Goal: Information Seeking & Learning: Check status

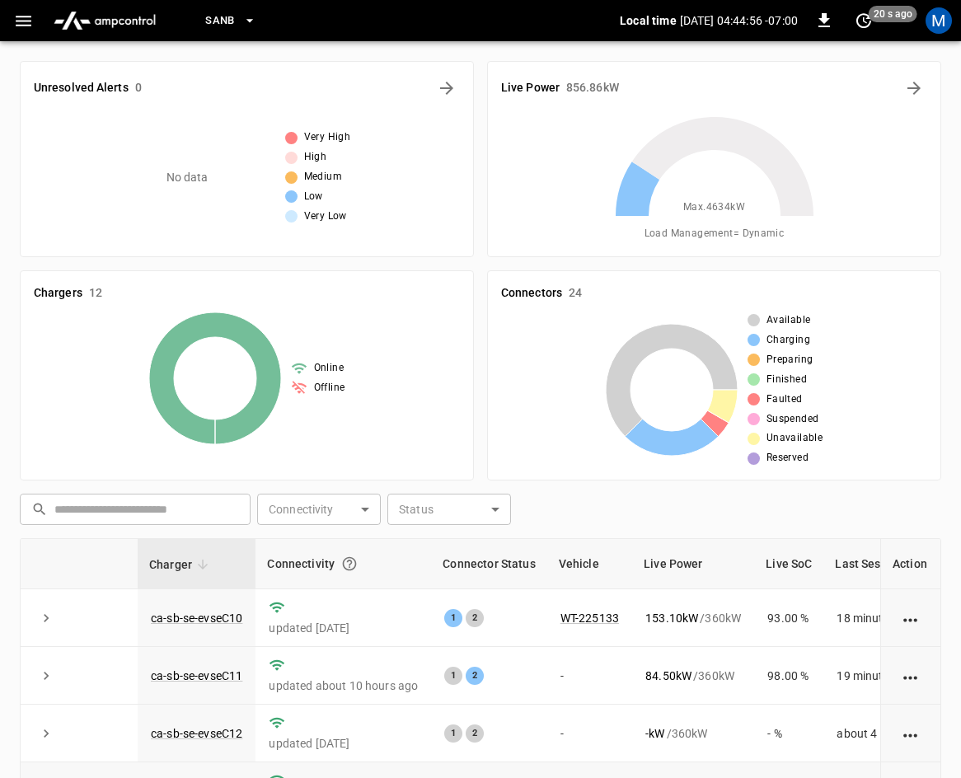
scroll to position [369, 0]
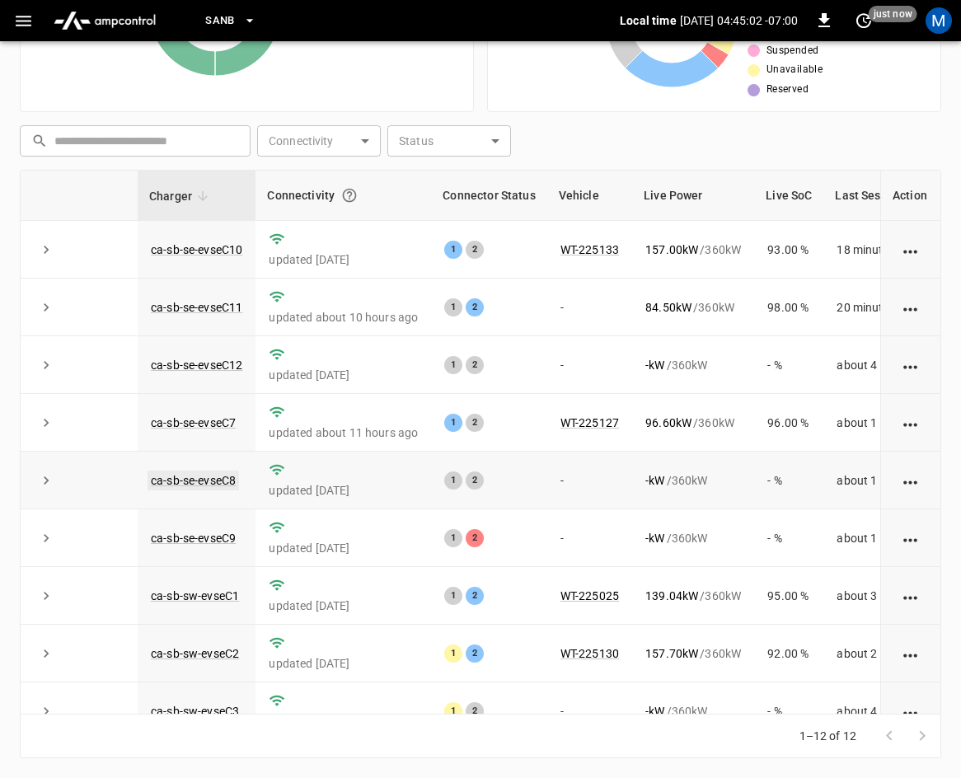
click at [211, 483] on link "ca-sb-se-evseC8" at bounding box center [194, 481] width 92 height 20
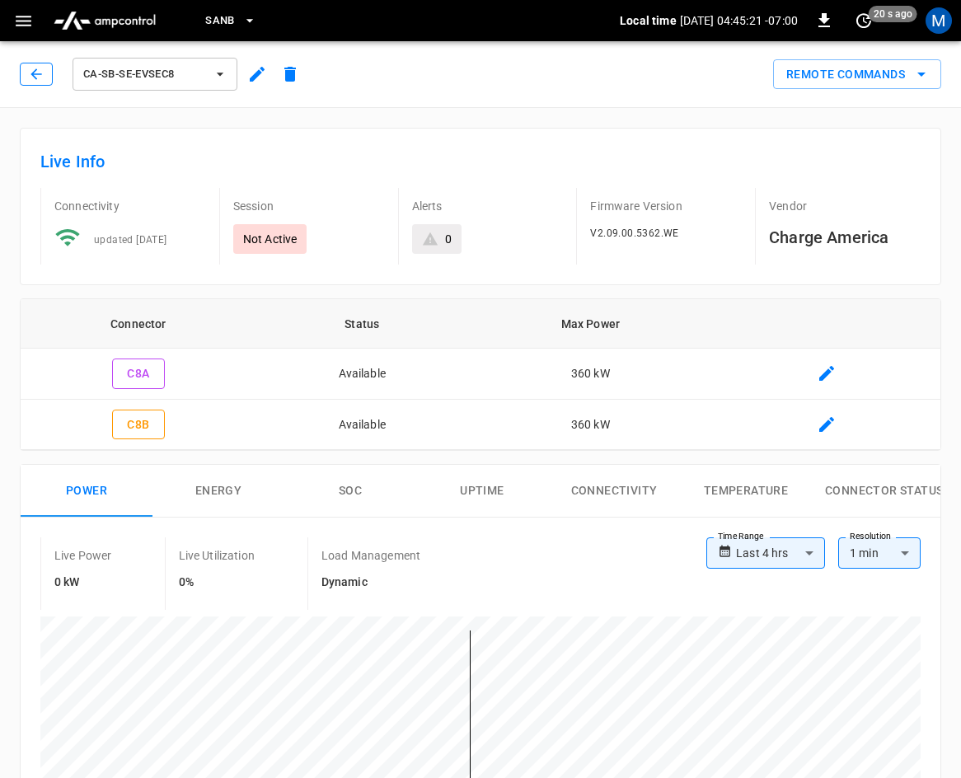
click at [37, 76] on icon "button" at bounding box center [36, 74] width 16 height 16
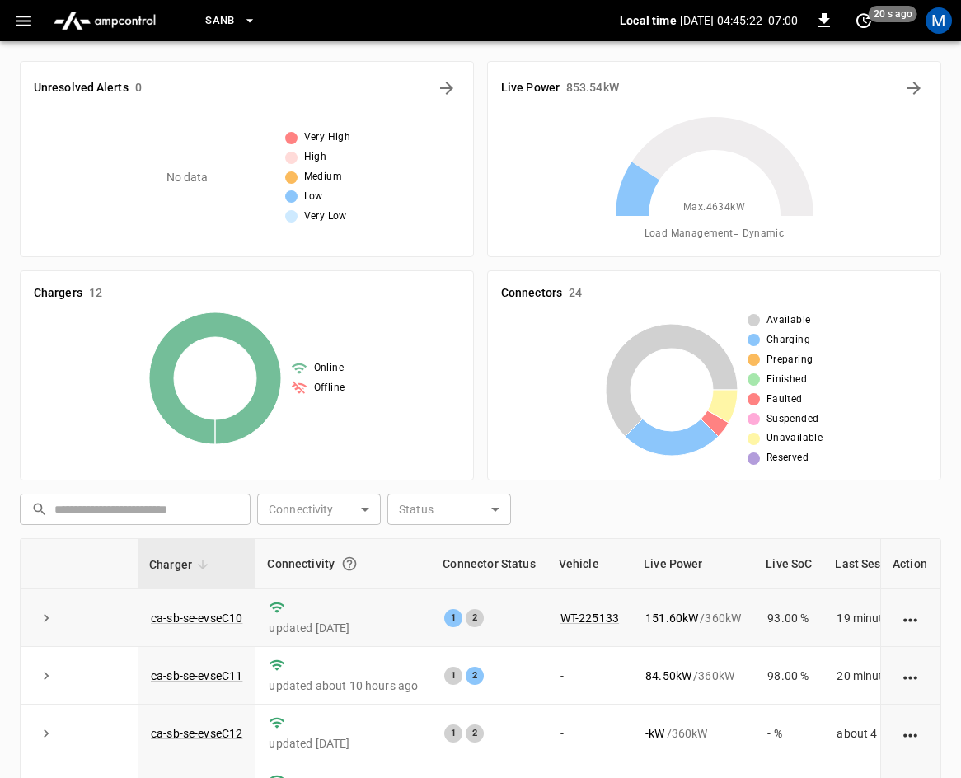
scroll to position [369, 0]
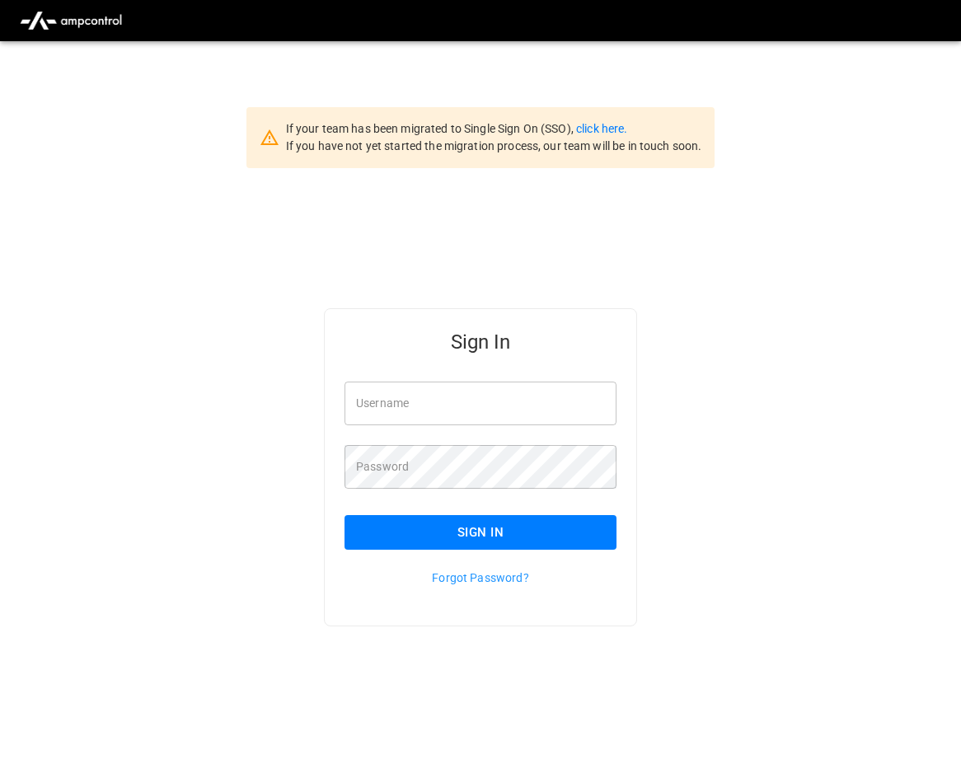
type input "**********"
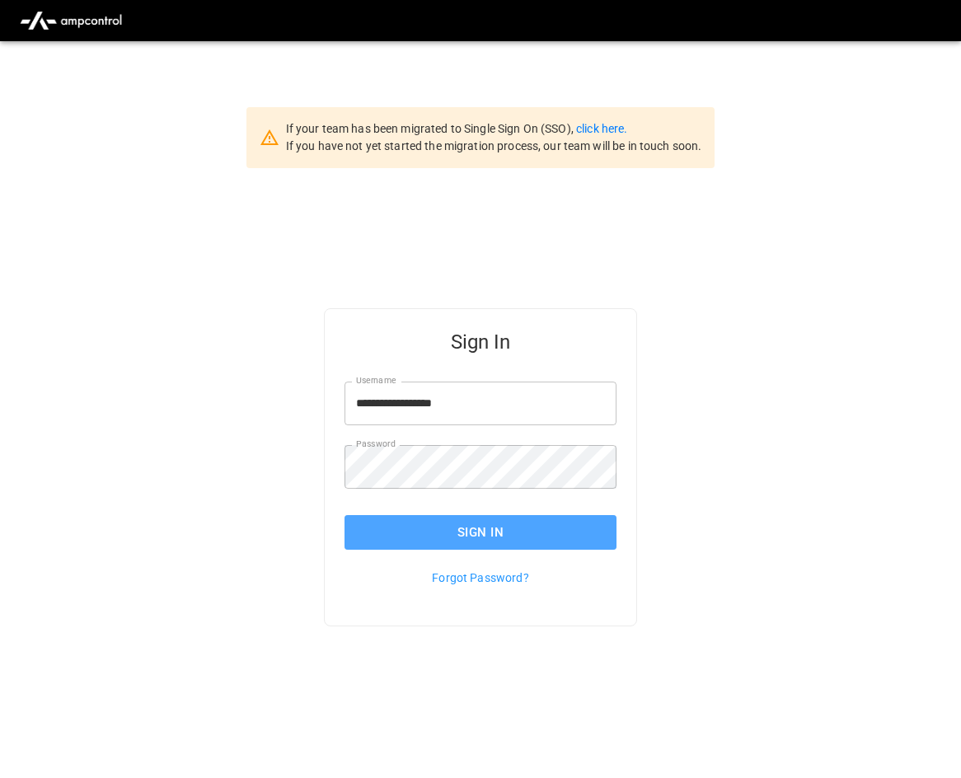
click at [484, 528] on button "Sign In" at bounding box center [481, 532] width 272 height 35
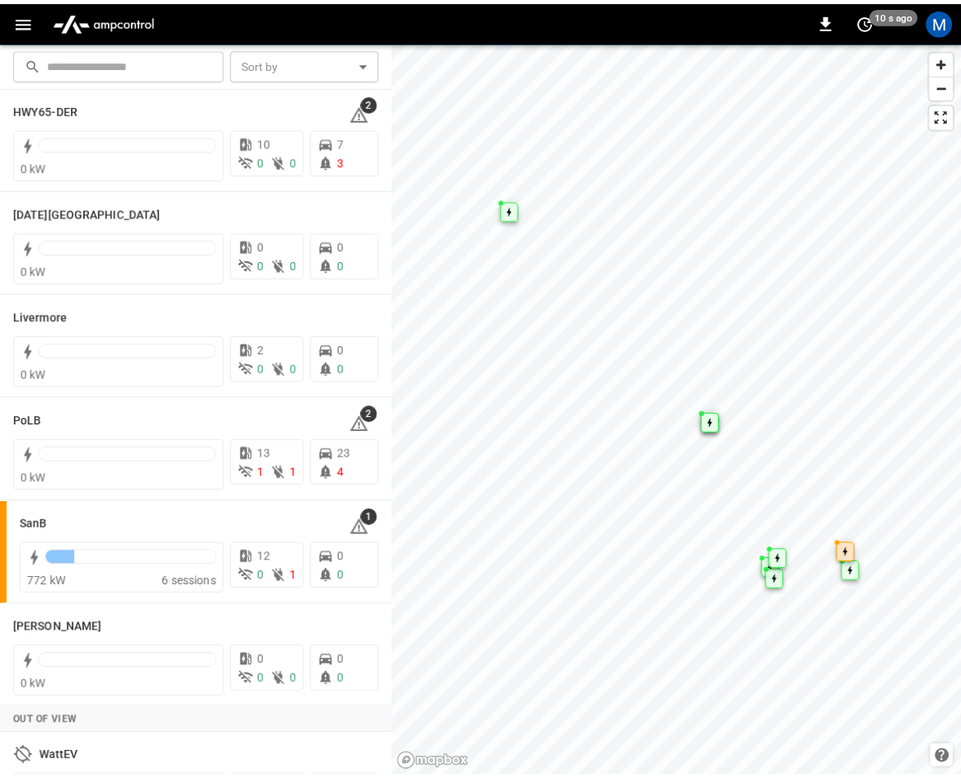
scroll to position [247, 0]
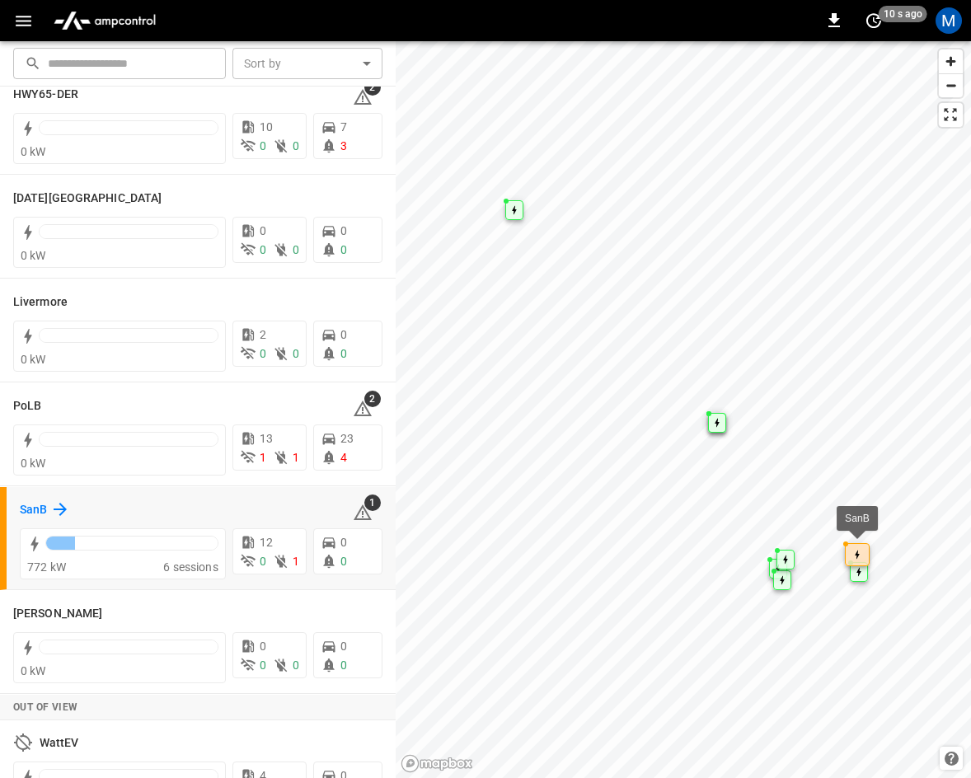
click at [59, 514] on icon at bounding box center [60, 510] width 20 height 20
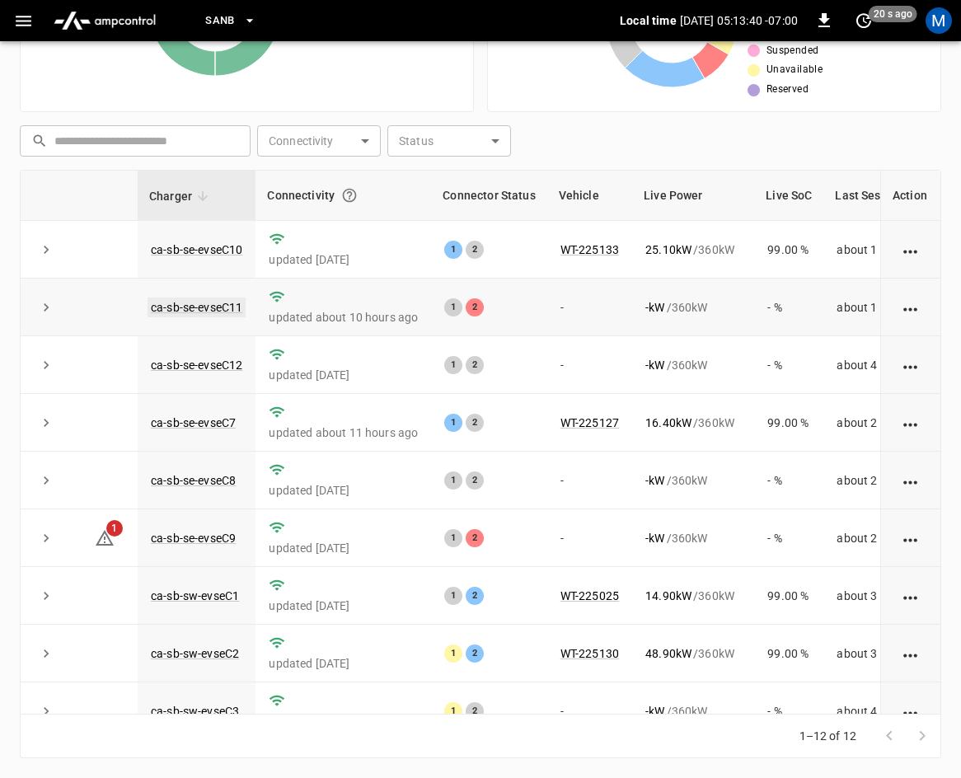
click at [195, 301] on link "ca-sb-se-evseC11" at bounding box center [197, 308] width 98 height 20
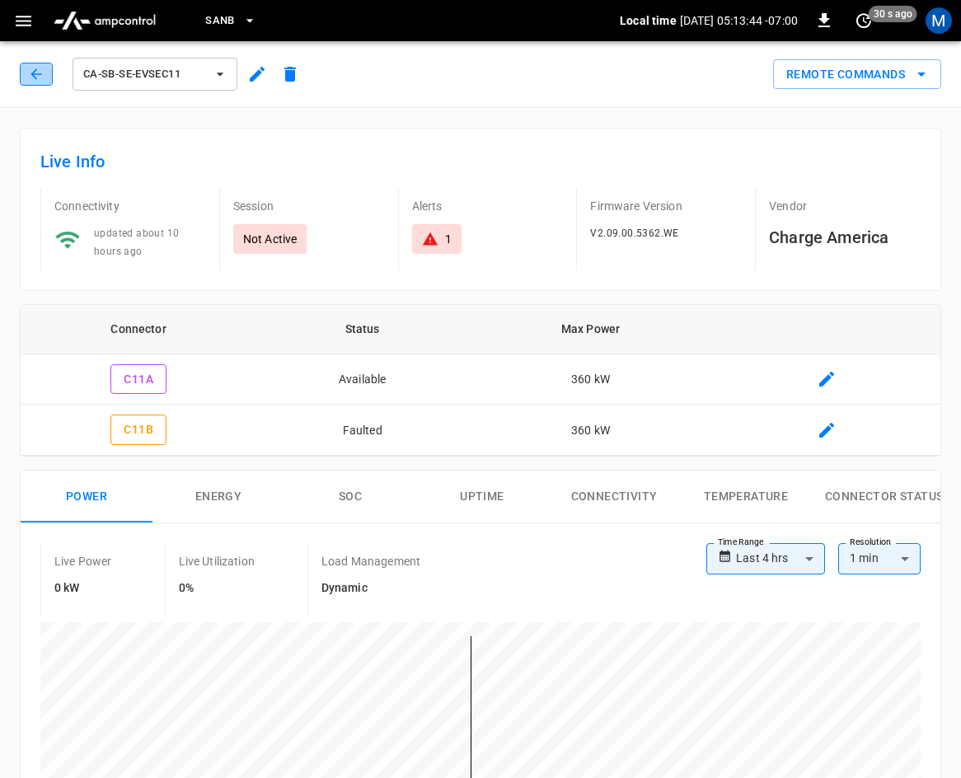
click at [38, 73] on icon "button" at bounding box center [36, 74] width 16 height 16
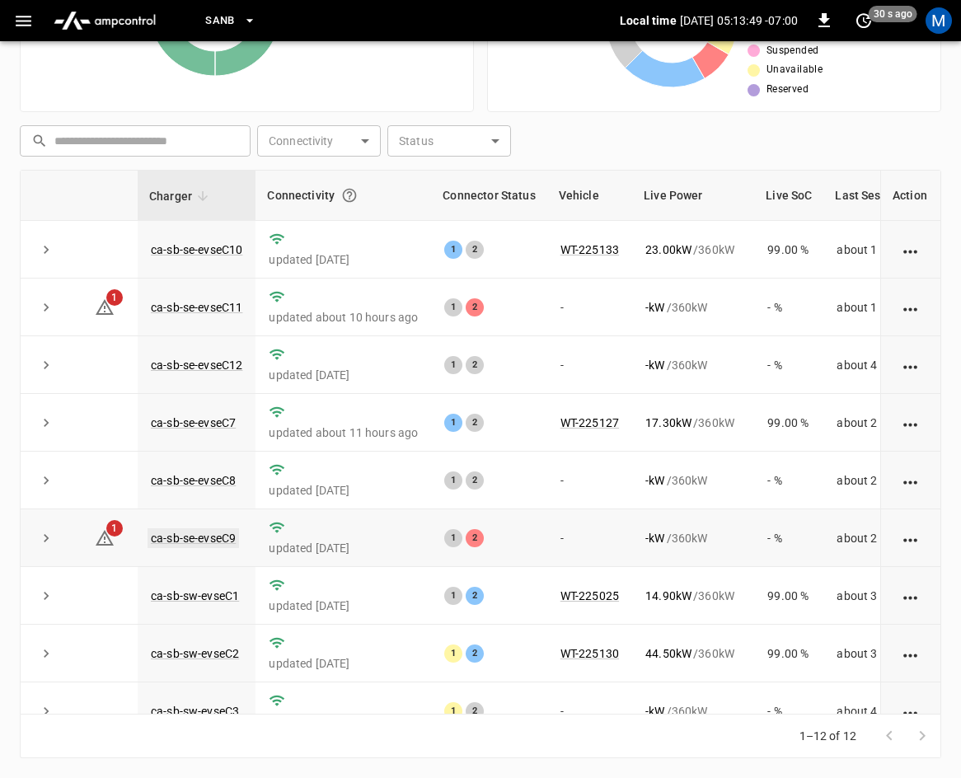
click at [192, 533] on link "ca-sb-se-evseC9" at bounding box center [194, 538] width 92 height 20
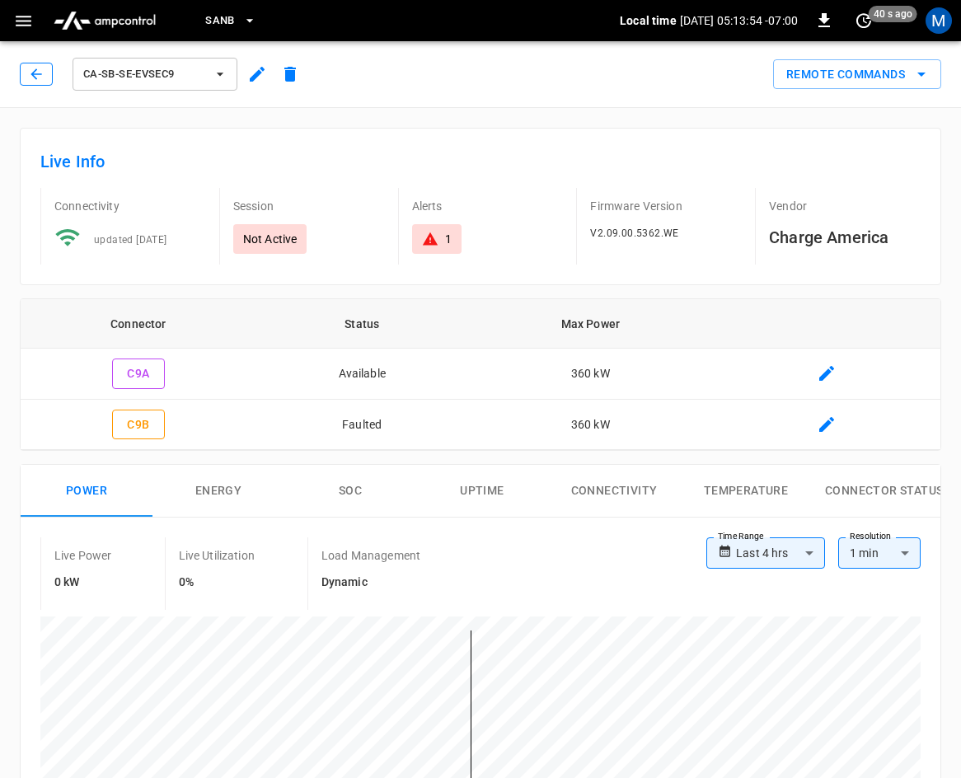
click at [28, 70] on icon "button" at bounding box center [36, 74] width 16 height 16
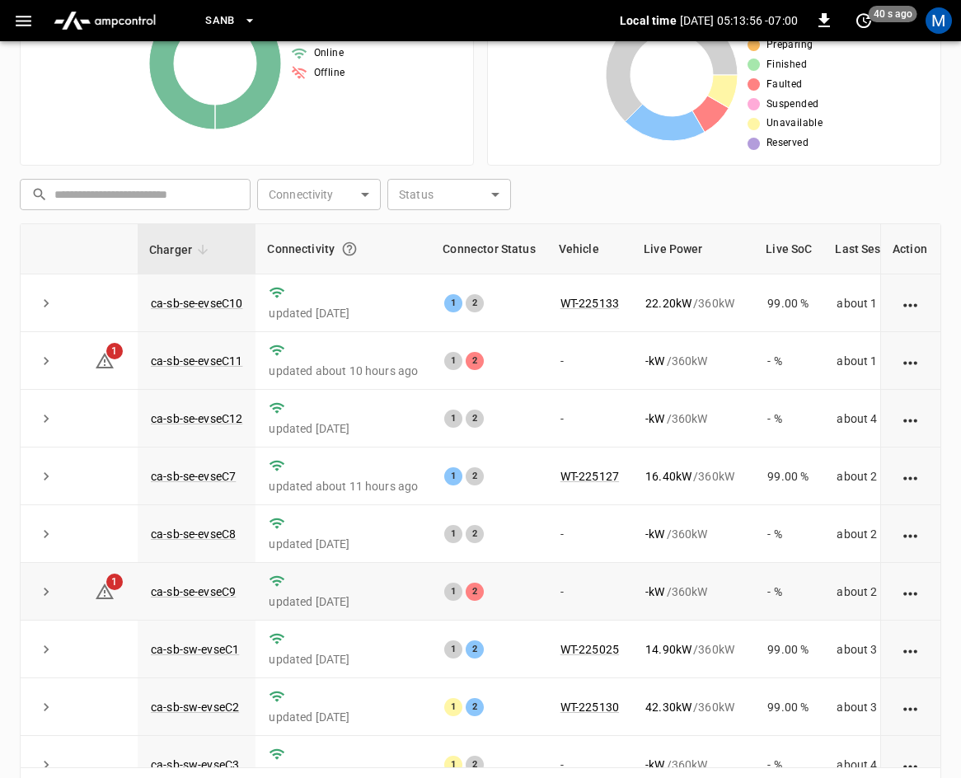
scroll to position [204, 0]
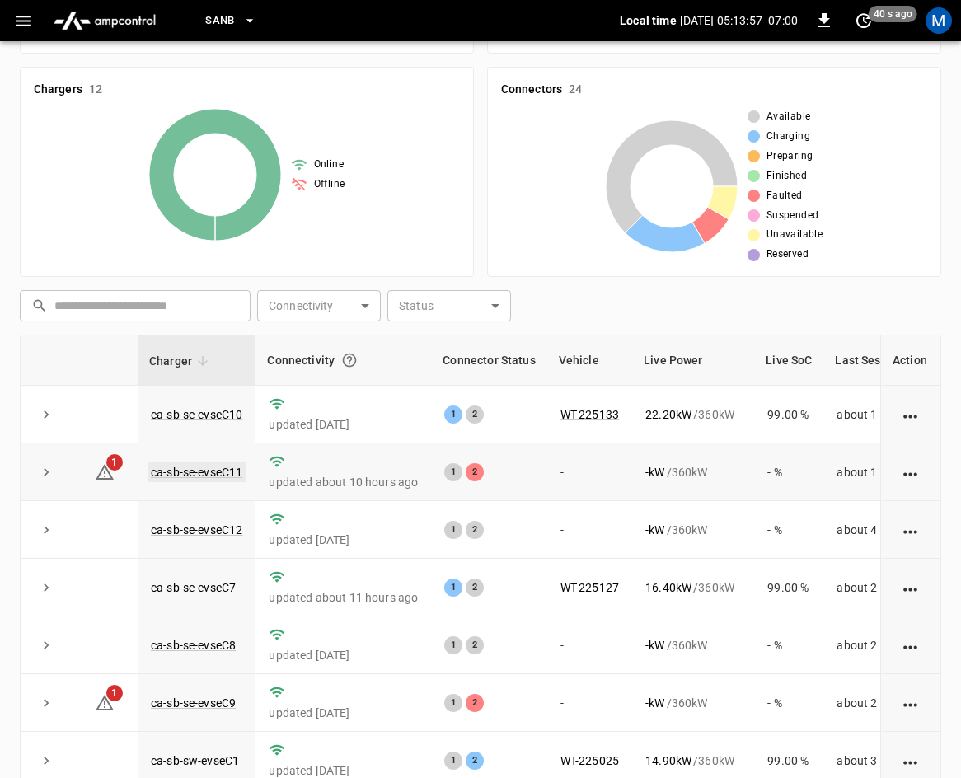
click at [209, 475] on link "ca-sb-se-evseC11" at bounding box center [197, 473] width 98 height 20
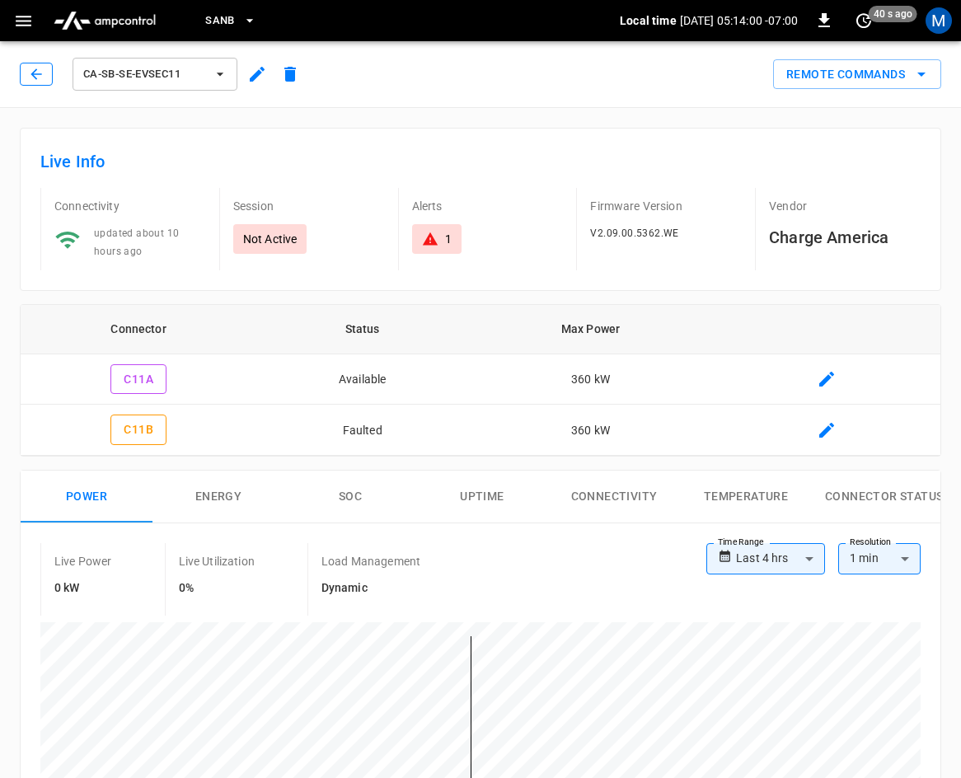
click at [46, 75] on button "button" at bounding box center [36, 74] width 33 height 23
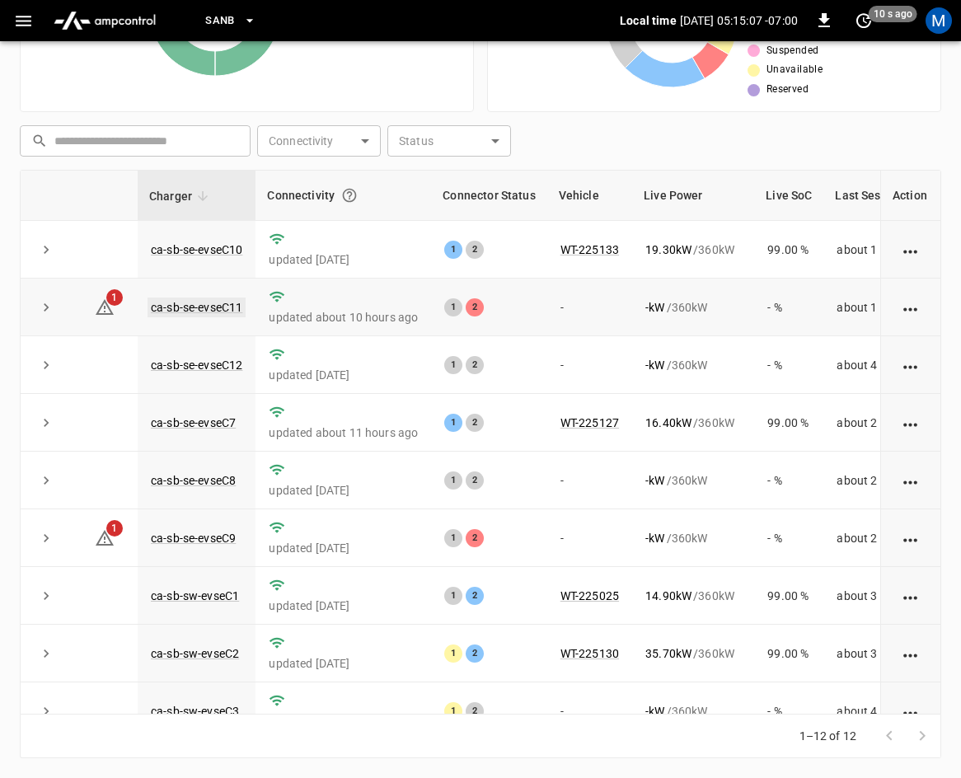
click at [189, 312] on link "ca-sb-se-evseC11" at bounding box center [197, 308] width 98 height 20
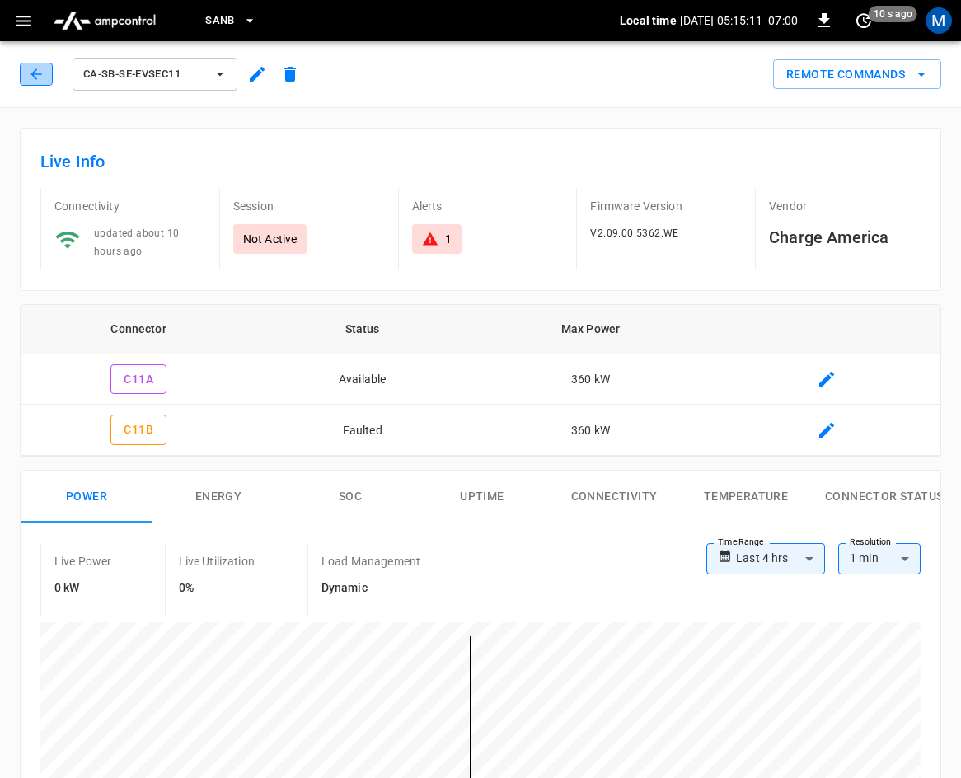
click at [26, 74] on button "button" at bounding box center [36, 74] width 33 height 23
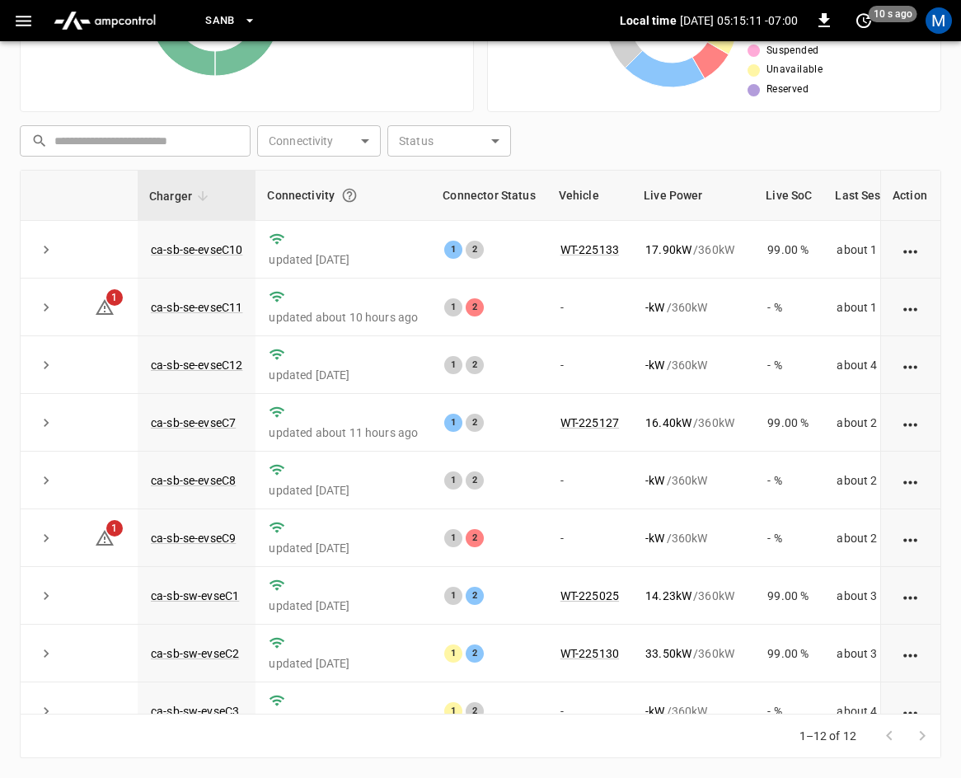
scroll to position [219, 0]
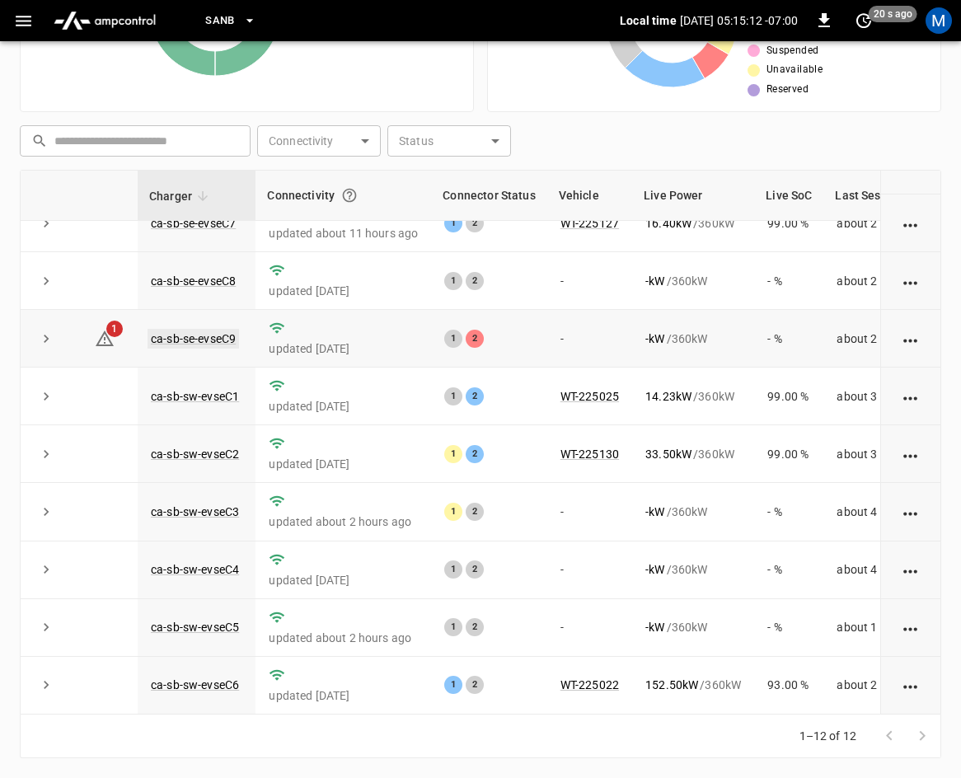
click at [186, 329] on link "ca-sb-se-evseC9" at bounding box center [194, 339] width 92 height 20
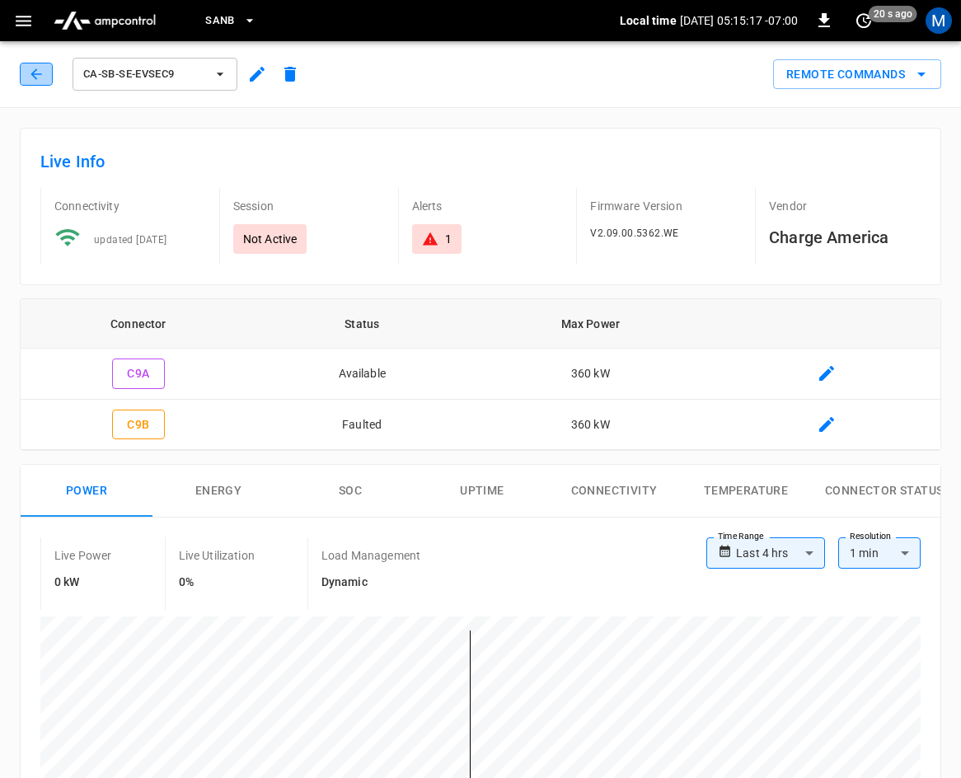
click at [27, 73] on button "button" at bounding box center [36, 74] width 33 height 23
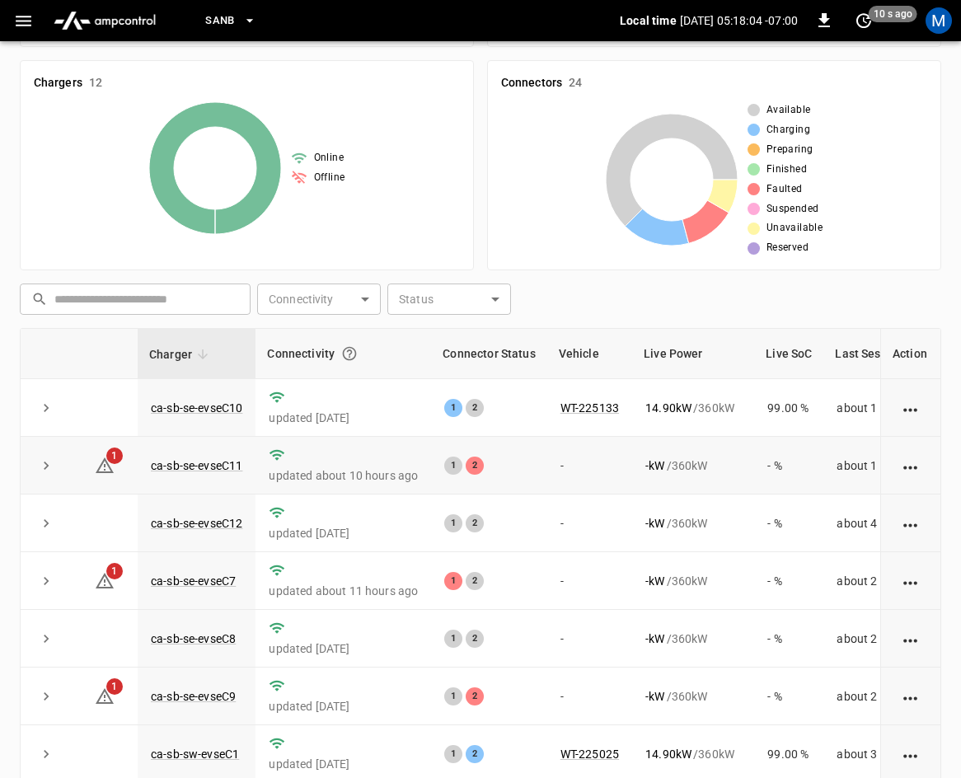
scroll to position [204, 0]
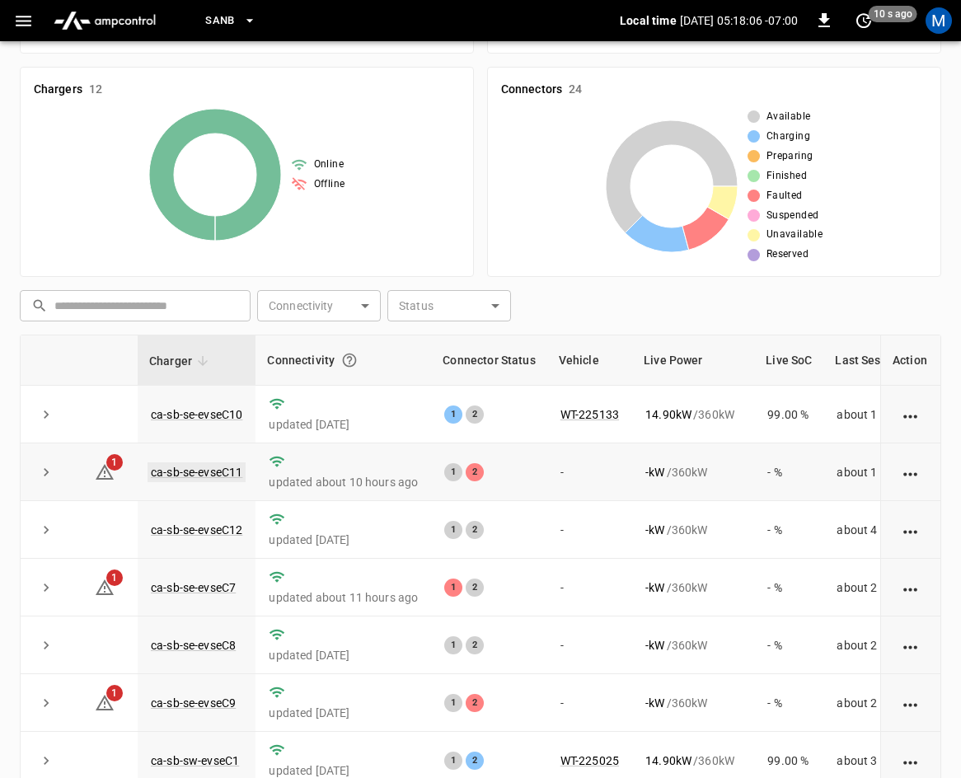
click at [209, 467] on link "ca-sb-se-evseC11" at bounding box center [197, 473] width 98 height 20
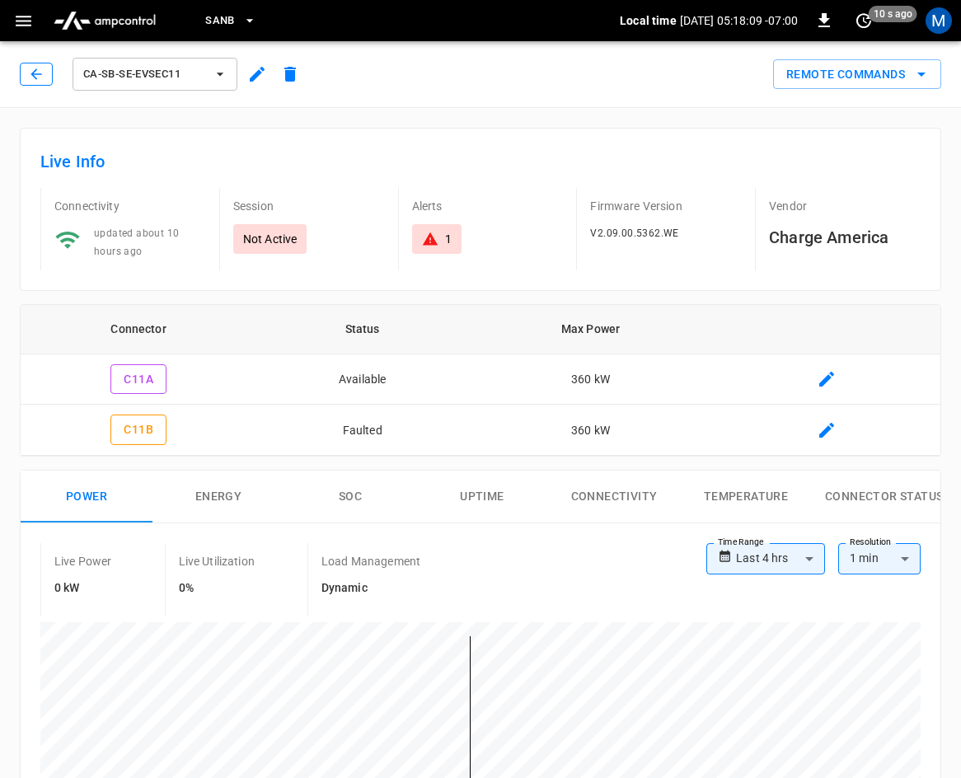
click at [35, 78] on icon "button" at bounding box center [36, 73] width 11 height 11
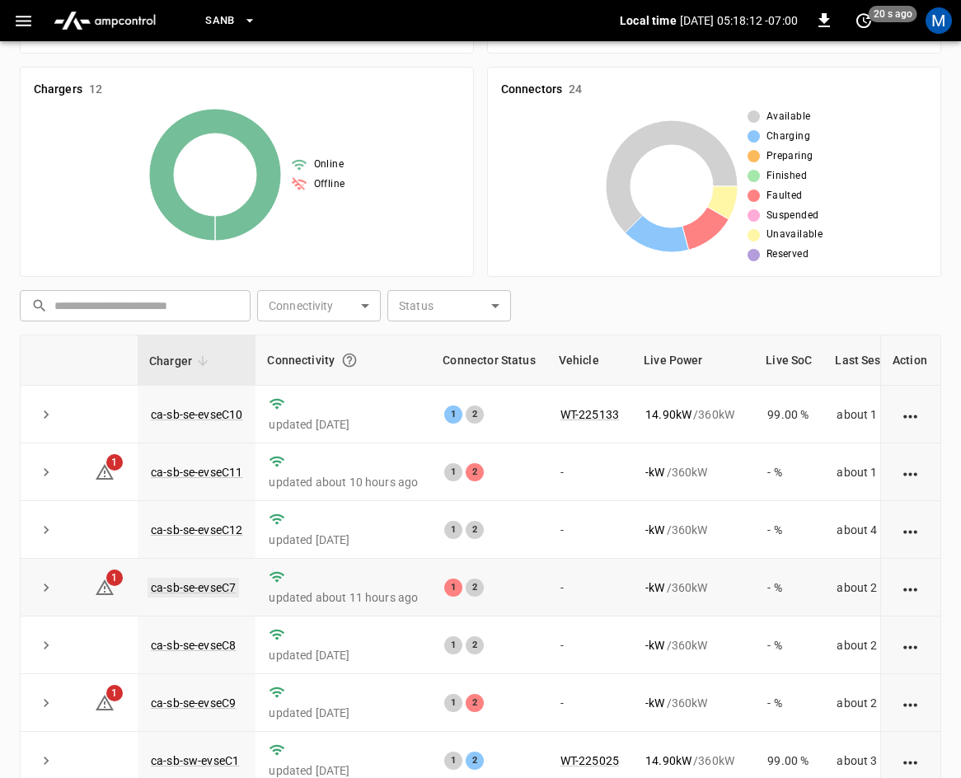
click at [202, 585] on link "ca-sb-se-evseC7" at bounding box center [194, 588] width 92 height 20
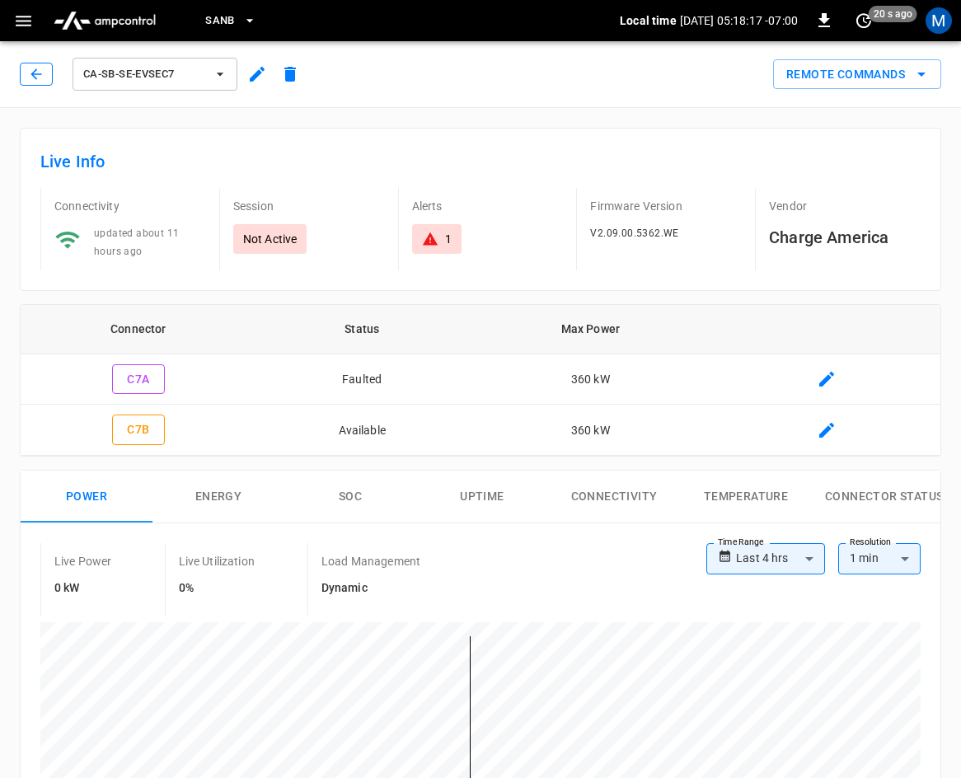
click at [31, 77] on icon "button" at bounding box center [36, 74] width 16 height 16
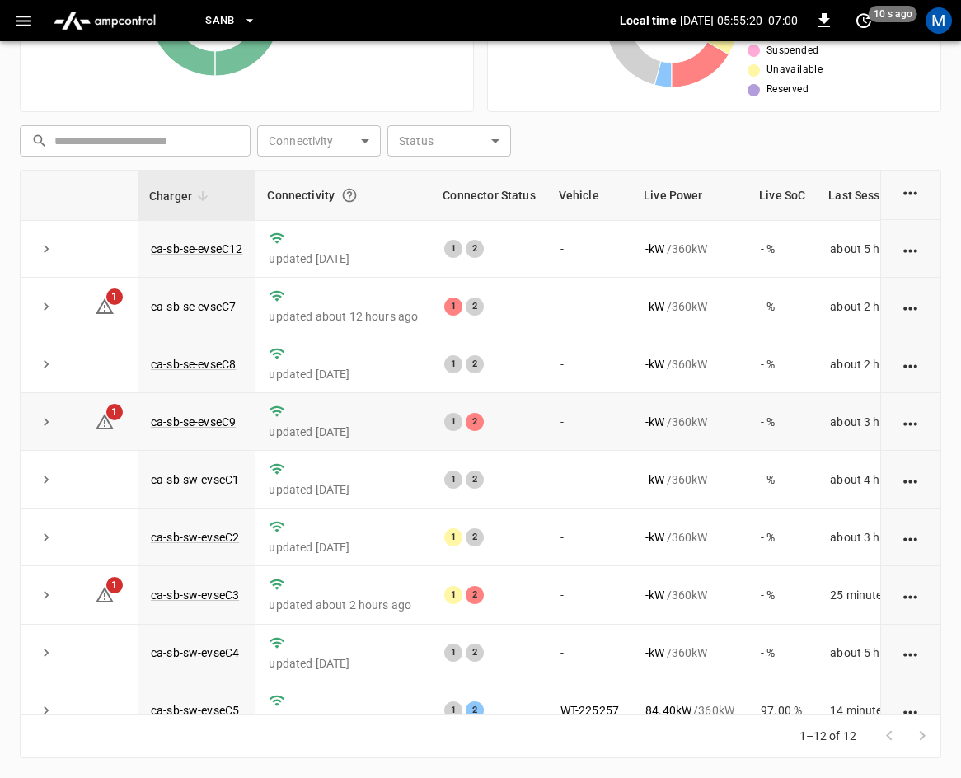
scroll to position [219, 0]
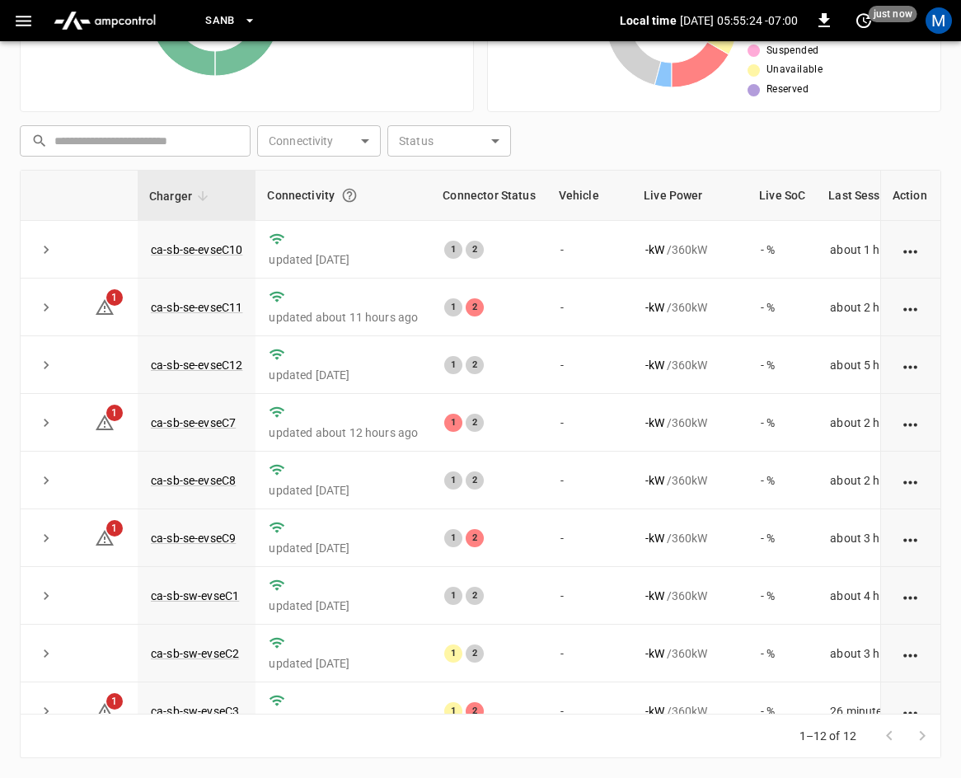
scroll to position [219, 0]
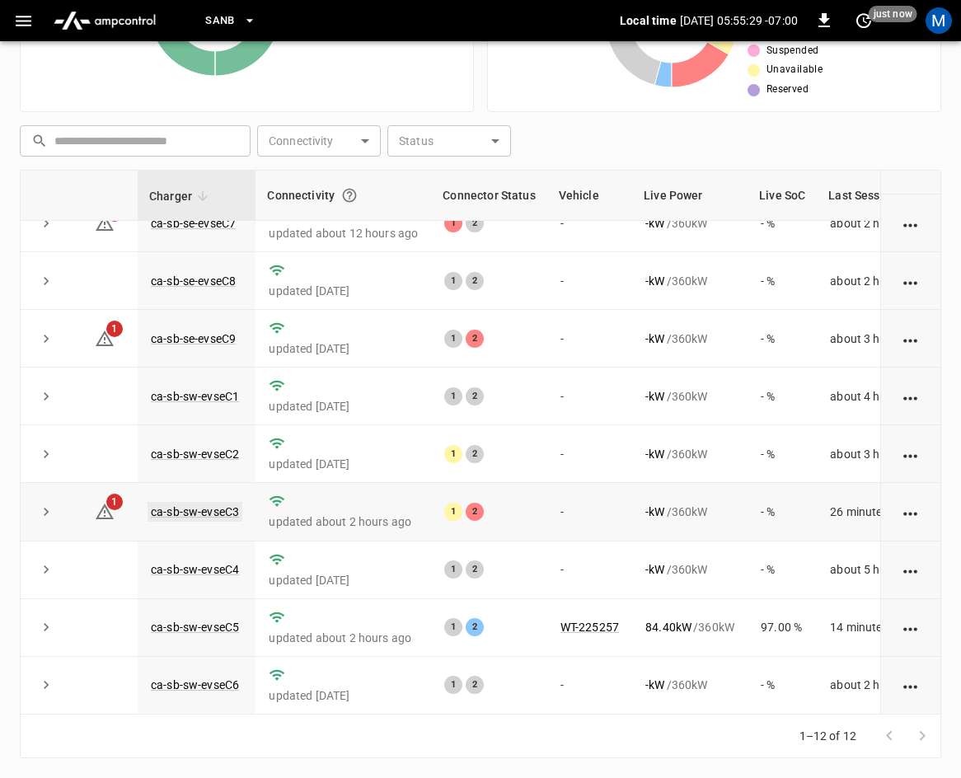
click at [228, 502] on link "ca-sb-sw-evseC3" at bounding box center [195, 512] width 95 height 20
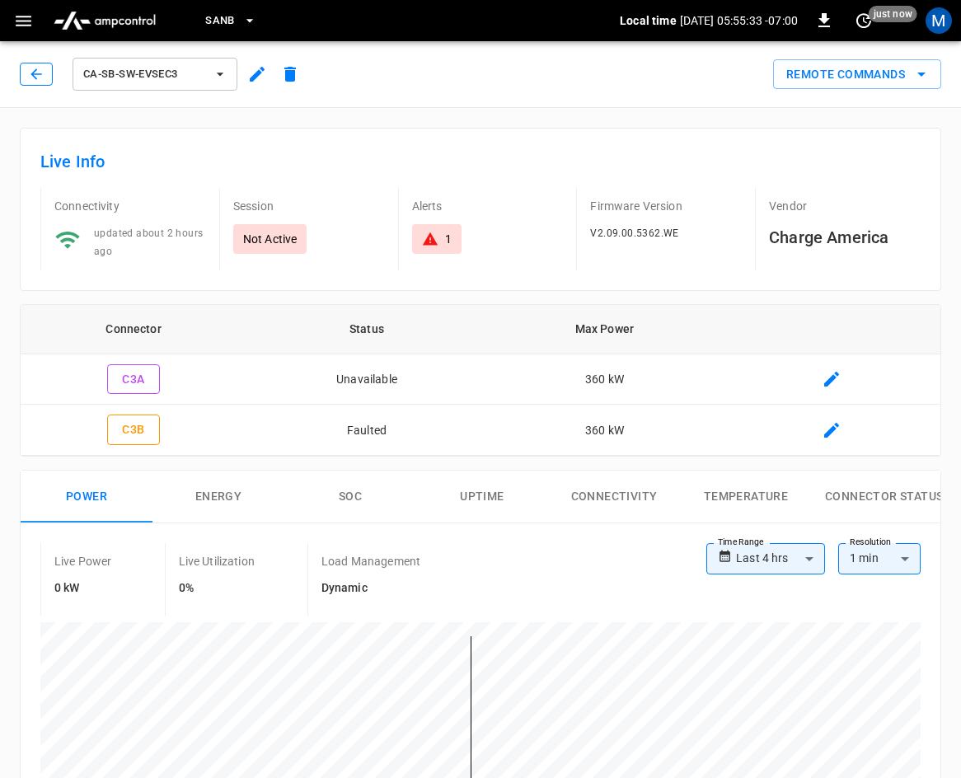
click at [39, 84] on button "button" at bounding box center [36, 74] width 33 height 23
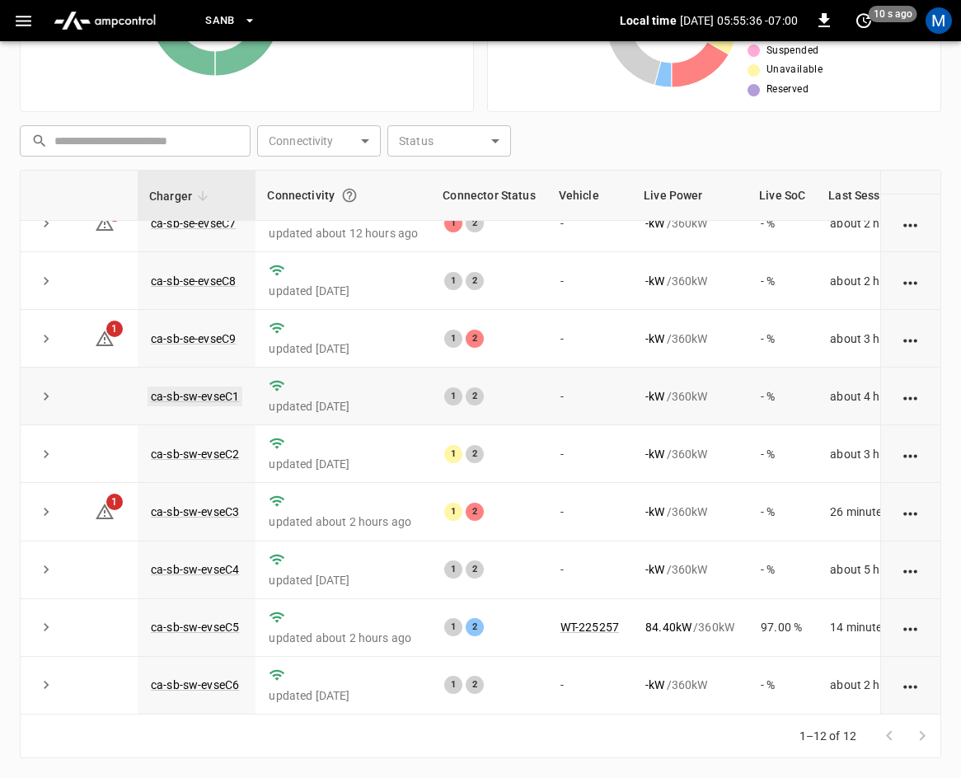
scroll to position [137, 0]
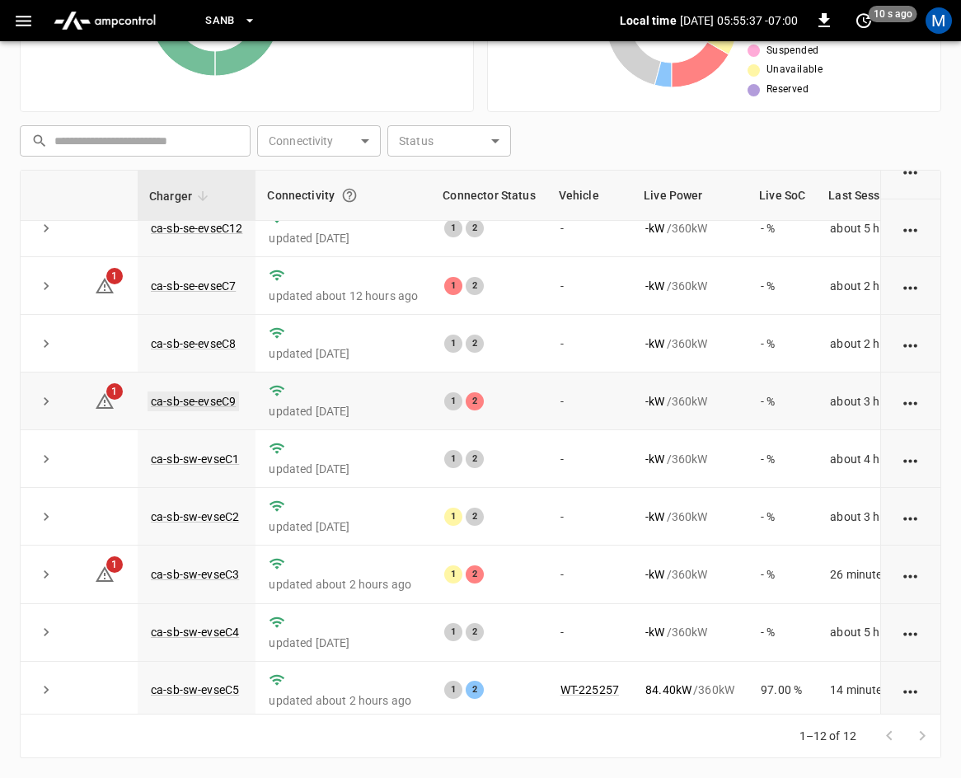
click at [234, 406] on link "ca-sb-se-evseC9" at bounding box center [194, 402] width 92 height 20
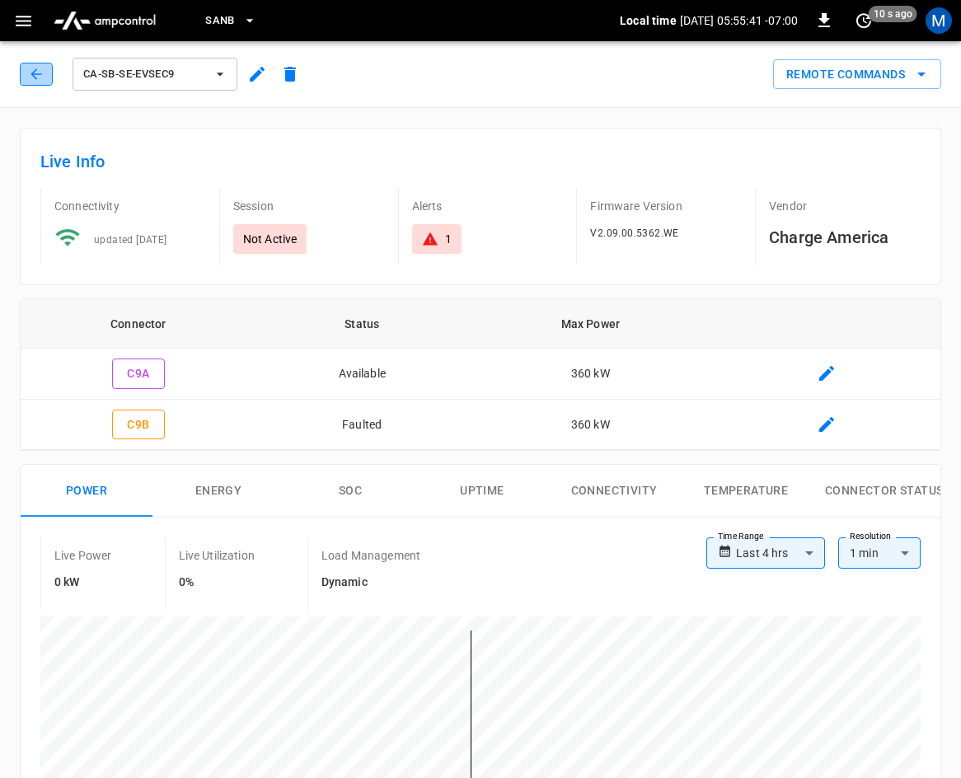
click at [30, 78] on icon "button" at bounding box center [36, 74] width 16 height 16
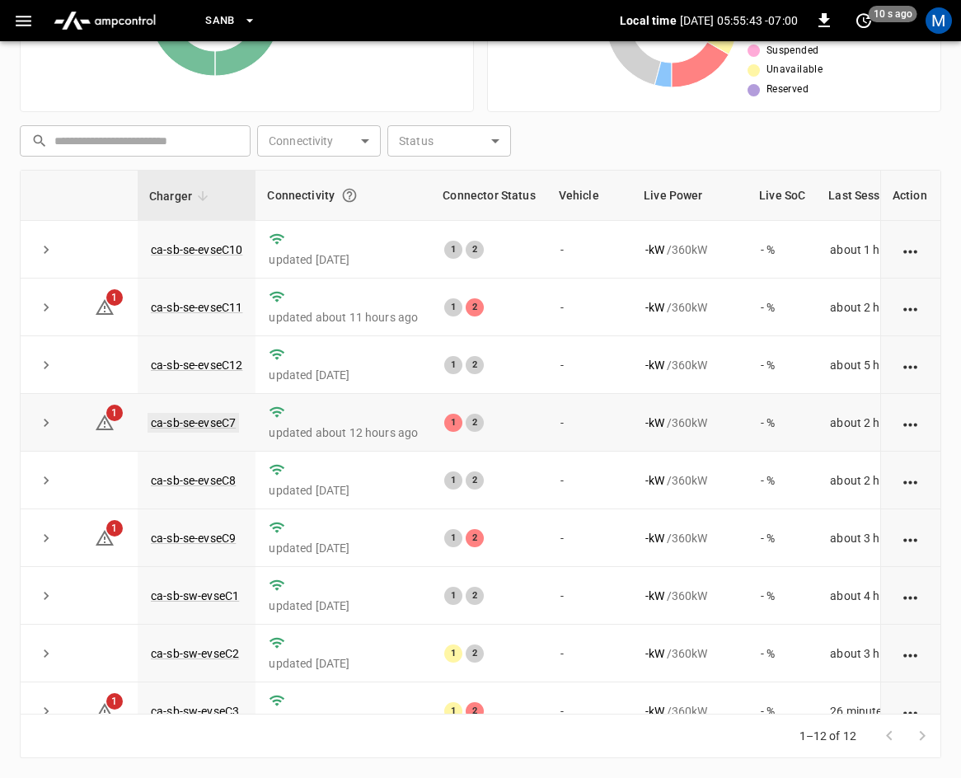
click at [212, 422] on link "ca-sb-se-evseC7" at bounding box center [194, 423] width 92 height 20
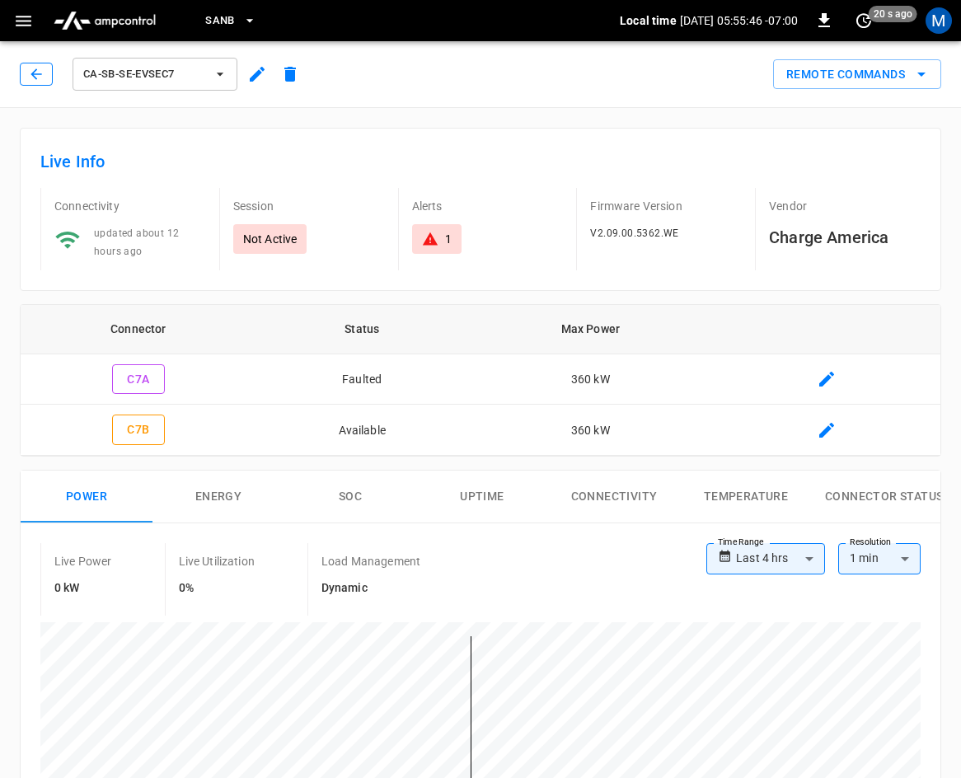
click at [40, 73] on icon "button" at bounding box center [36, 74] width 16 height 16
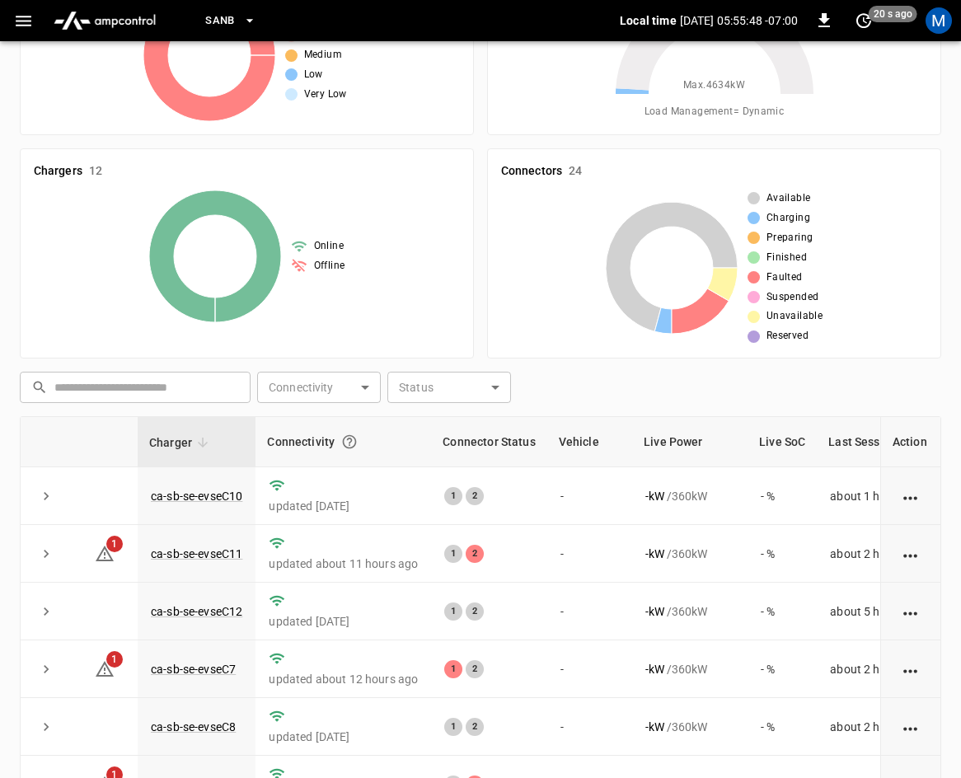
scroll to position [121, 0]
click at [205, 550] on link "ca-sb-se-evseC11" at bounding box center [197, 555] width 98 height 20
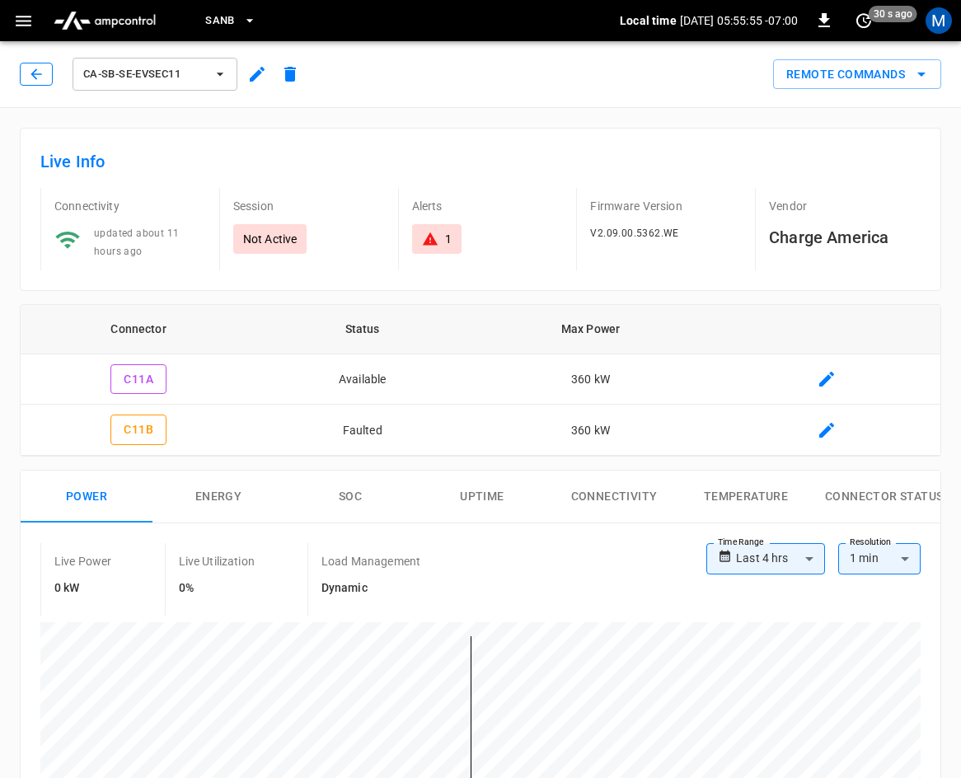
click at [25, 68] on button "button" at bounding box center [36, 74] width 33 height 23
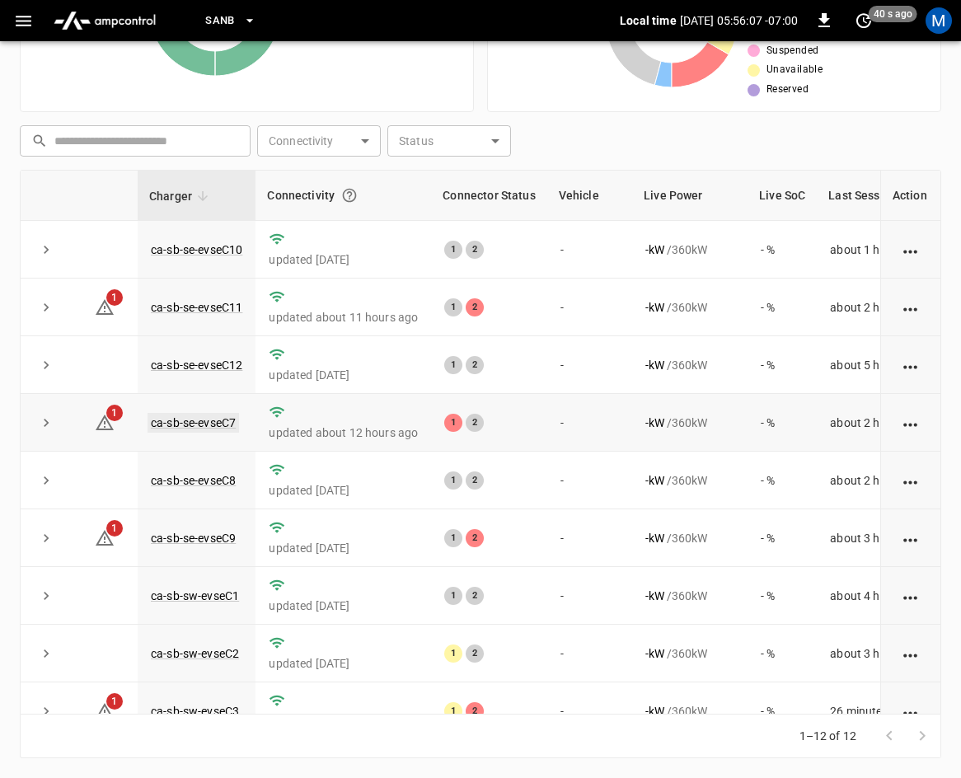
click at [220, 420] on link "ca-sb-se-evseC7" at bounding box center [194, 423] width 92 height 20
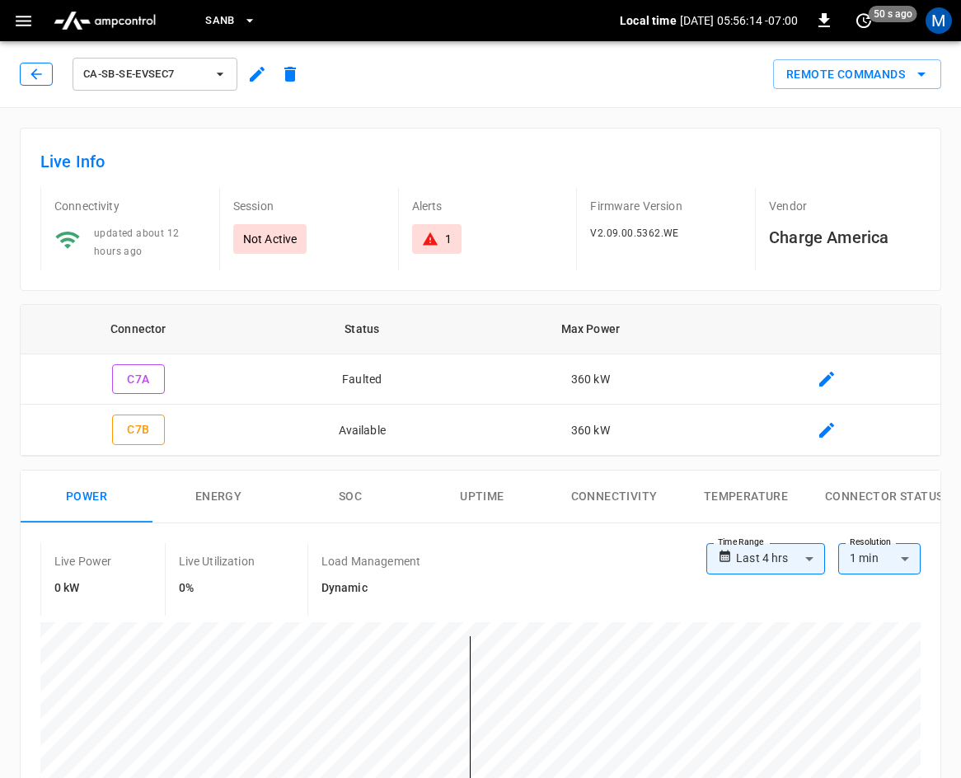
click at [41, 82] on icon "button" at bounding box center [36, 74] width 16 height 16
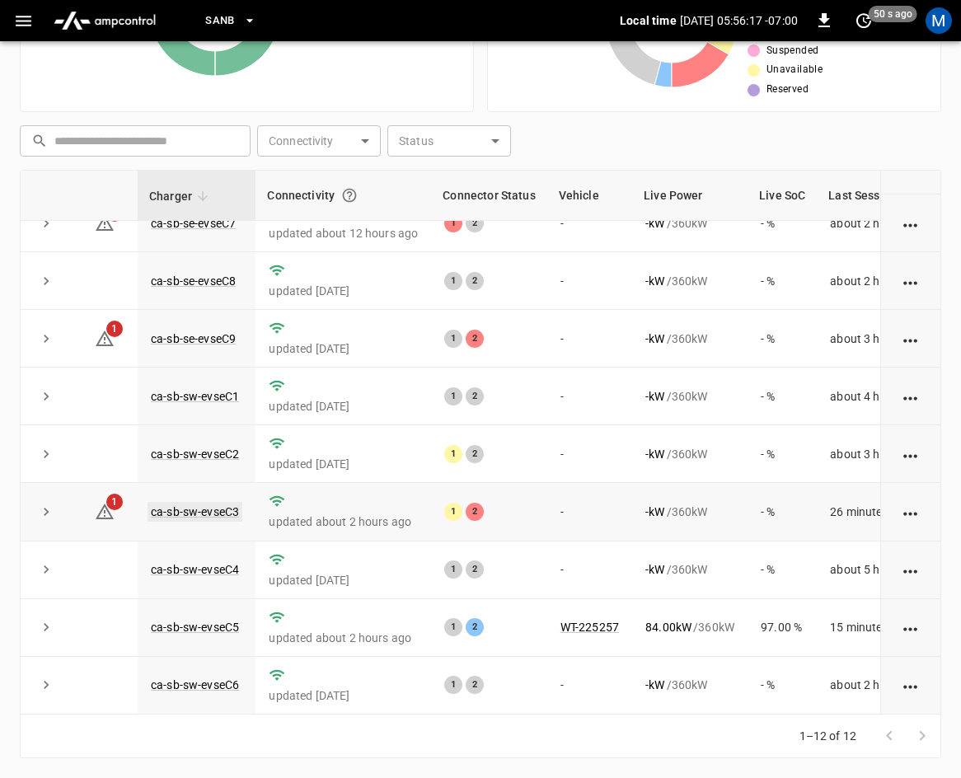
click at [214, 502] on link "ca-sb-sw-evseC3" at bounding box center [195, 512] width 95 height 20
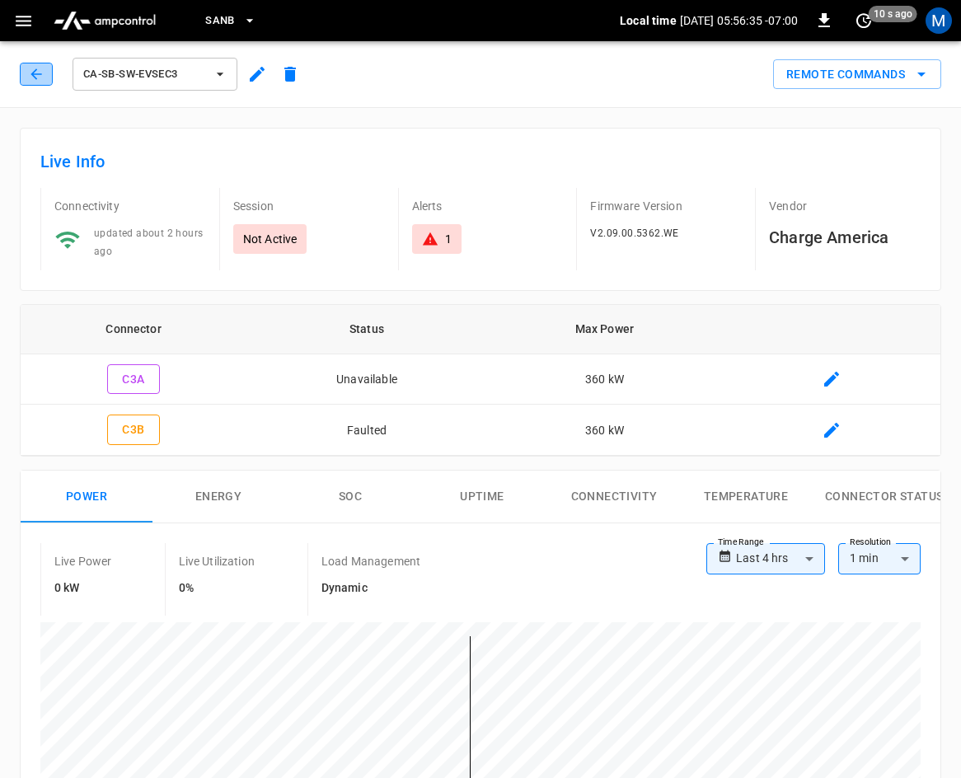
click at [25, 78] on button "button" at bounding box center [36, 74] width 33 height 23
